Goal: Task Accomplishment & Management: Use online tool/utility

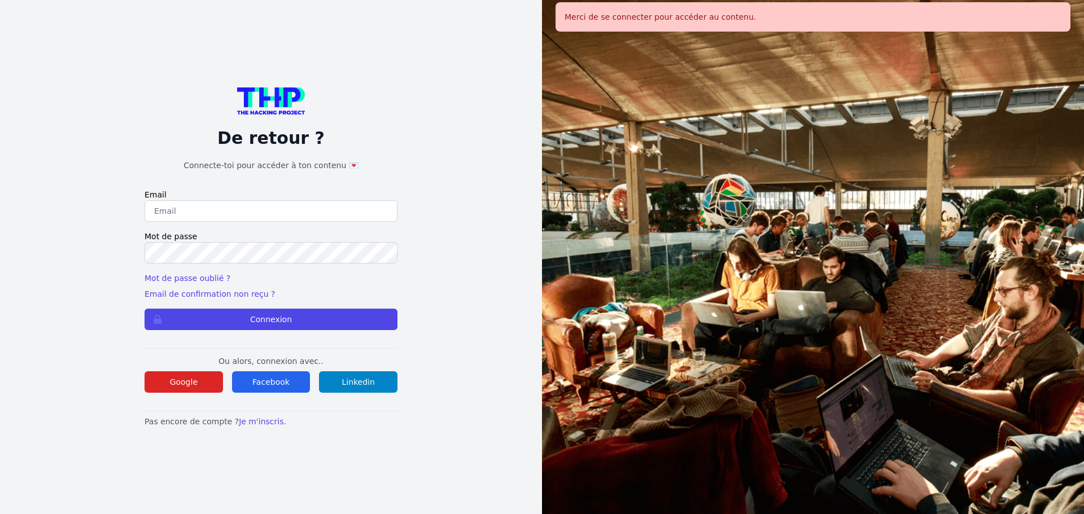
click at [259, 212] on input "email" at bounding box center [271, 210] width 253 height 21
type input "melody_stephan@icloud.com"
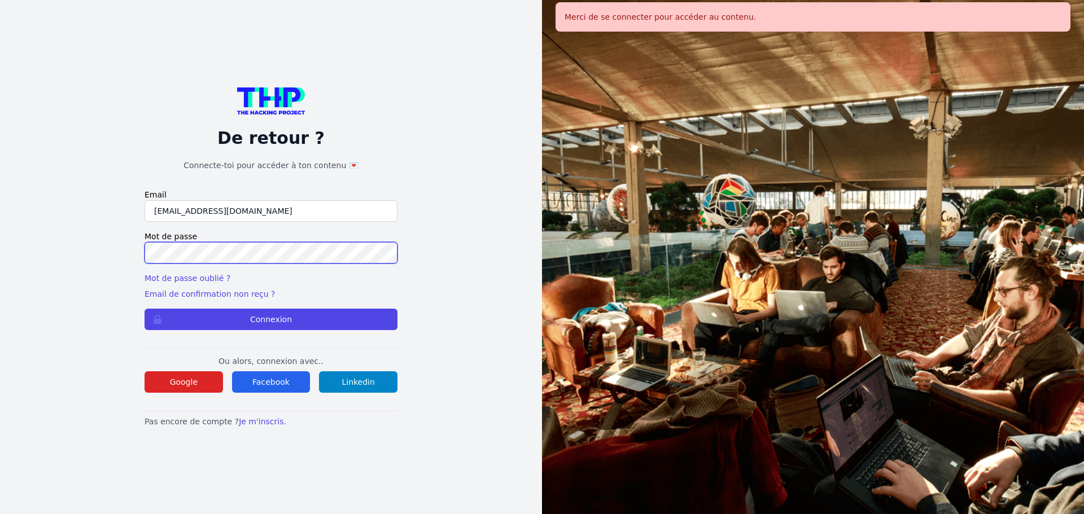
click at [145, 309] on button "Connexion" at bounding box center [271, 319] width 253 height 21
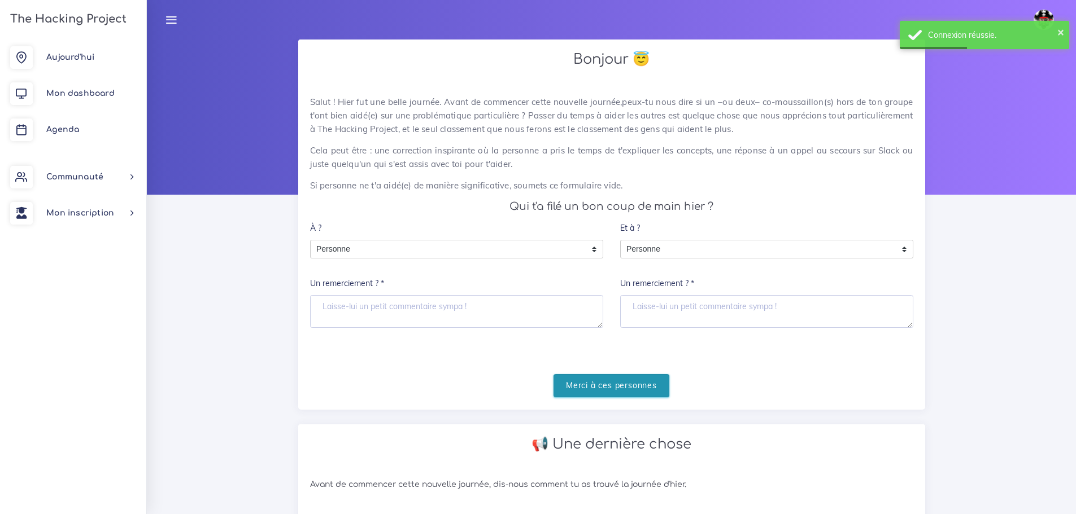
click at [596, 392] on input "Merci à ces personnes" at bounding box center [611, 385] width 116 height 23
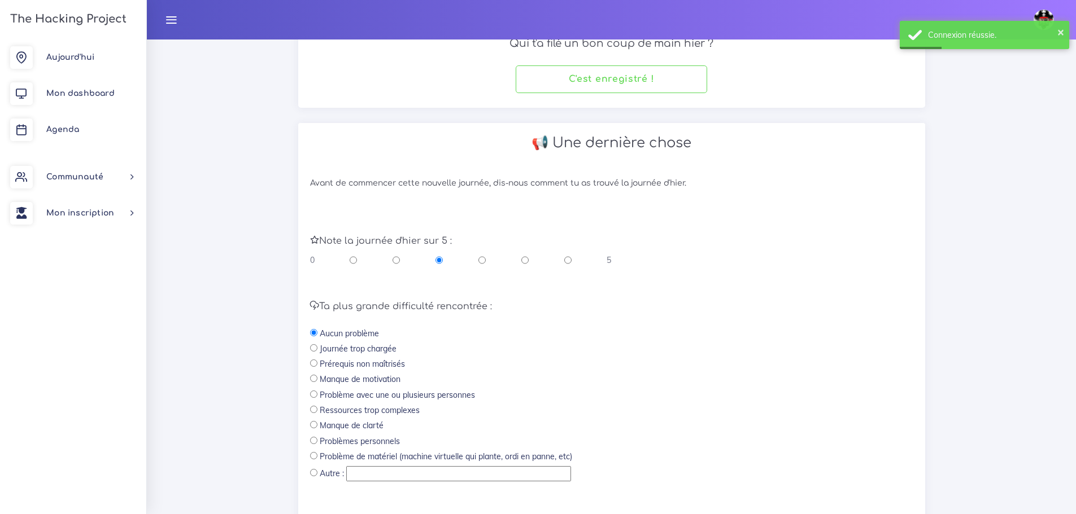
scroll to position [169, 0]
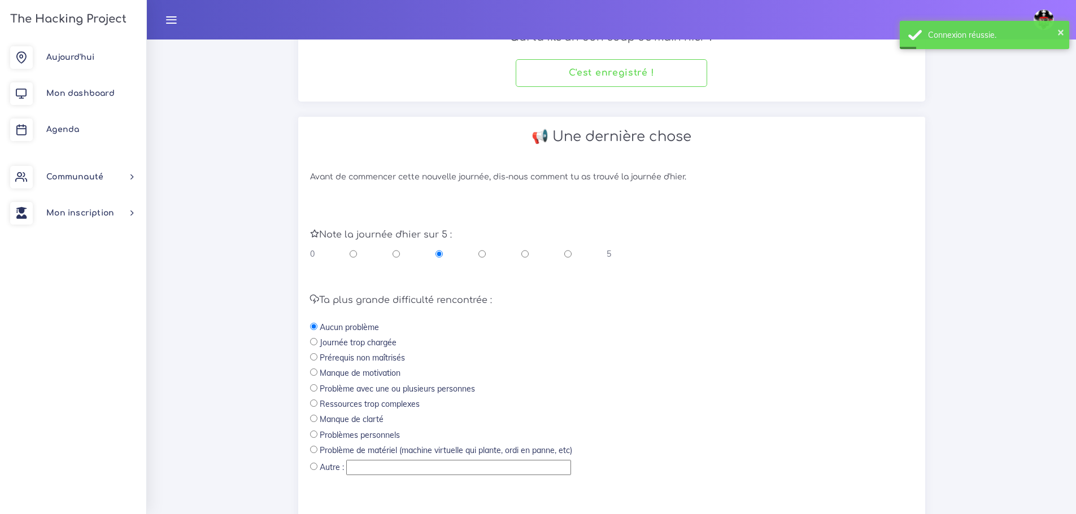
click at [525, 251] on input "radio" at bounding box center [524, 253] width 7 height 11
radio input "true"
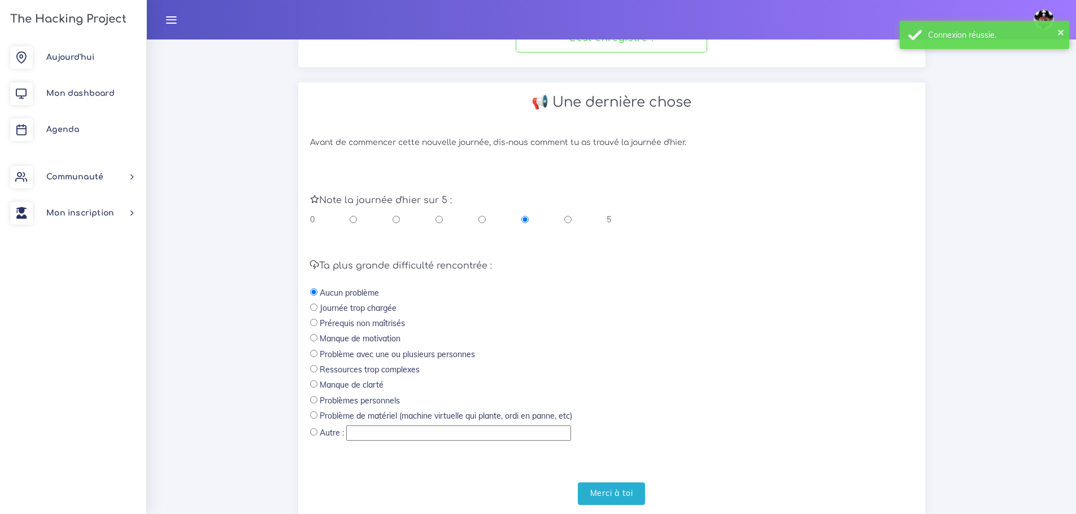
scroll to position [239, 0]
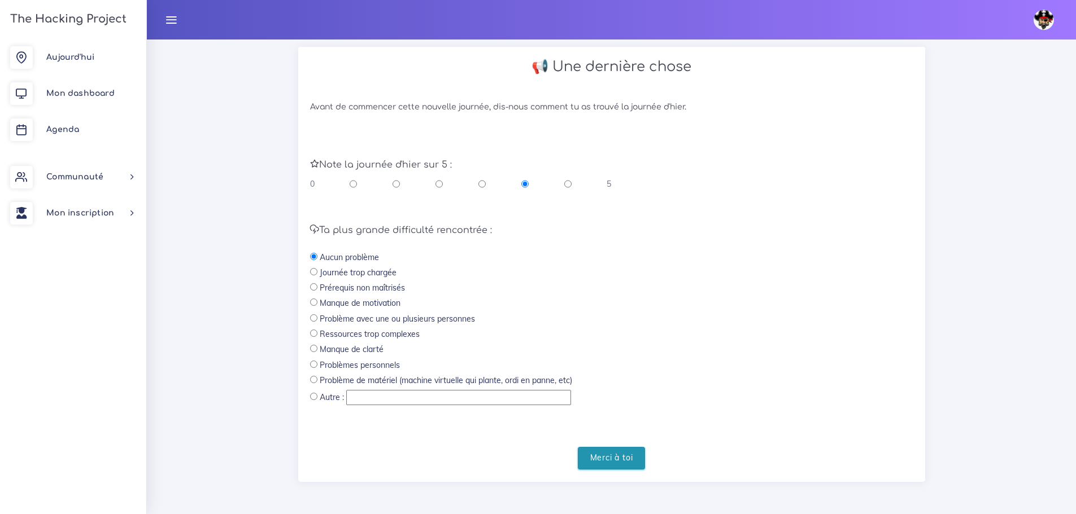
click at [617, 458] on input "Merci à toi" at bounding box center [612, 458] width 68 height 23
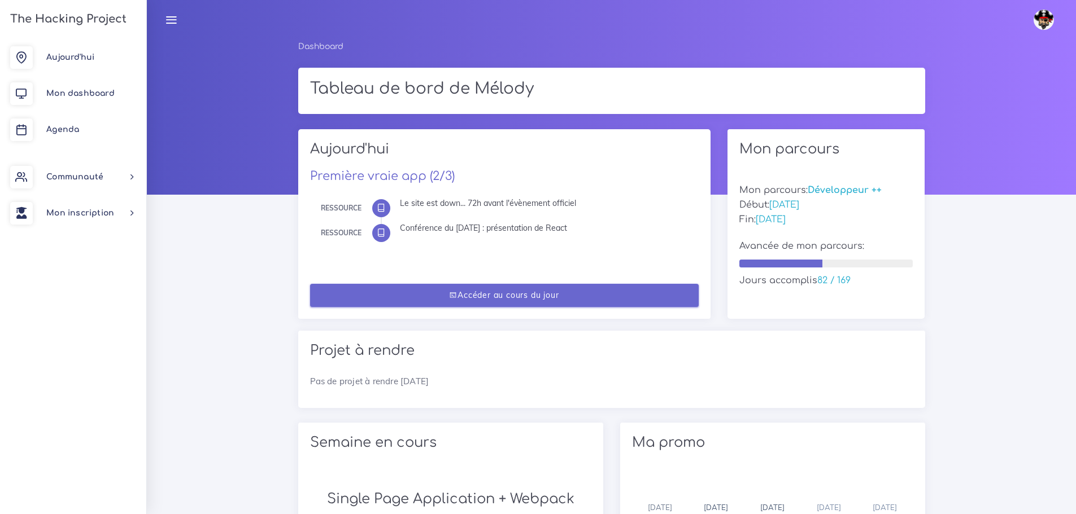
click at [632, 300] on link "Accéder au cours du jour" at bounding box center [504, 295] width 388 height 23
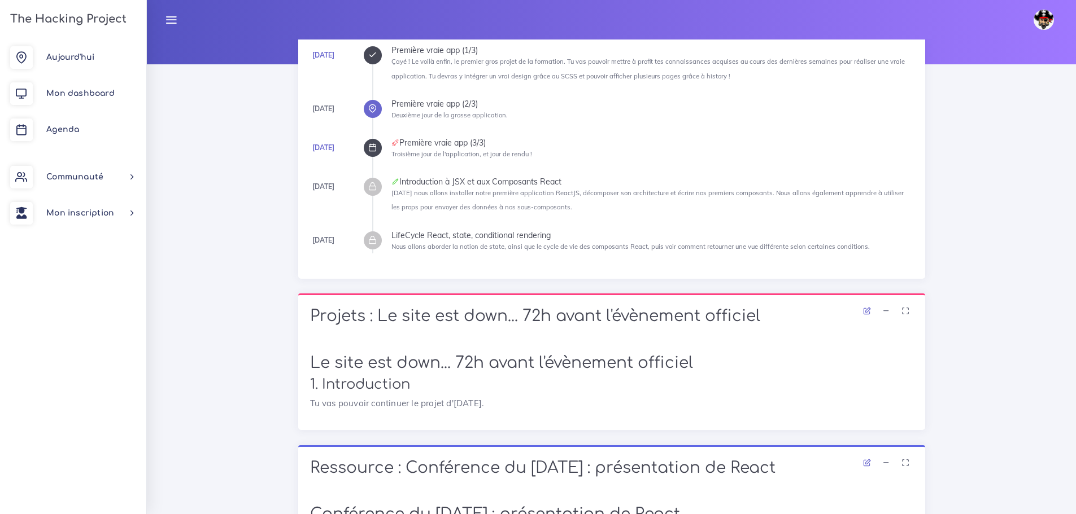
scroll to position [74, 0]
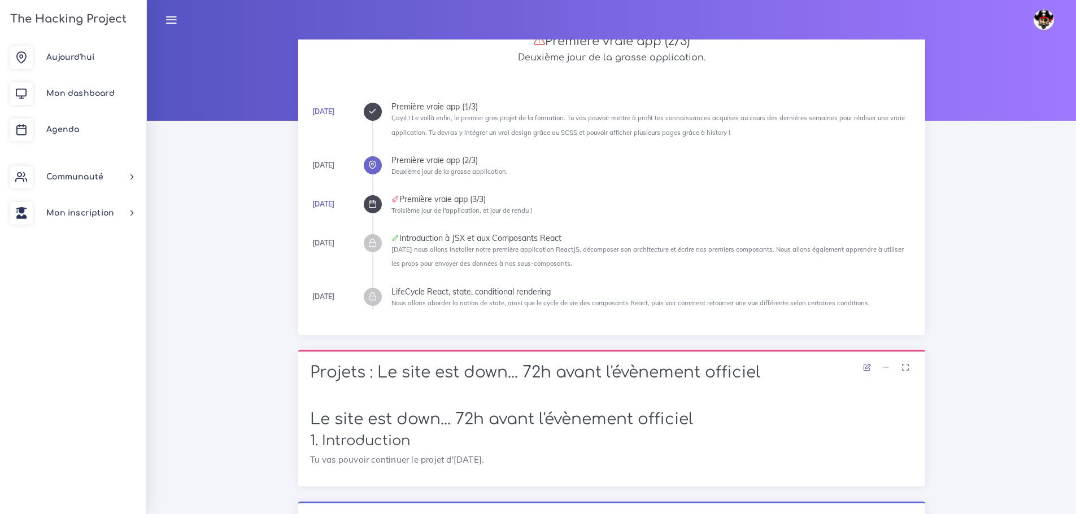
click at [375, 108] on icon at bounding box center [372, 111] width 8 height 8
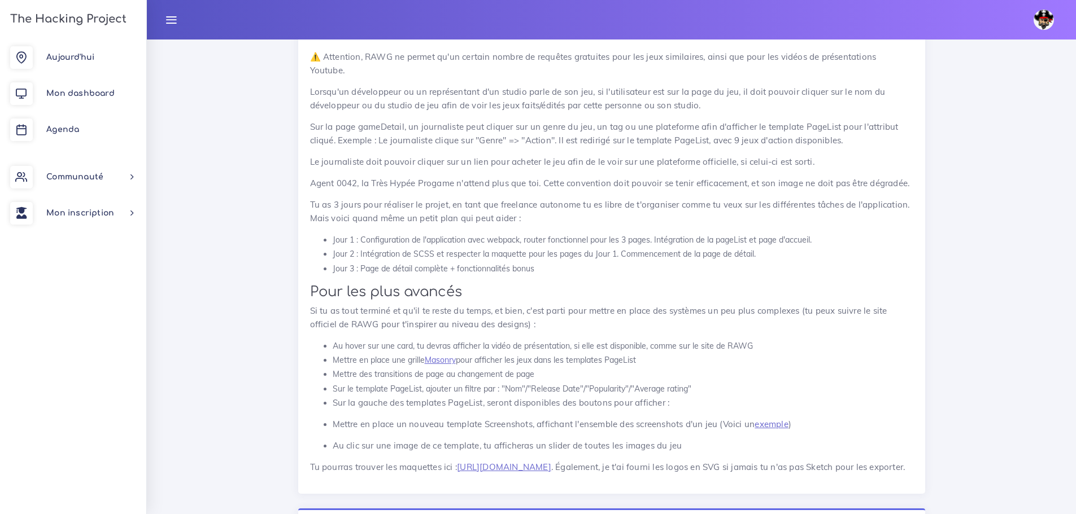
scroll to position [2253, 0]
